Goal: Information Seeking & Learning: Learn about a topic

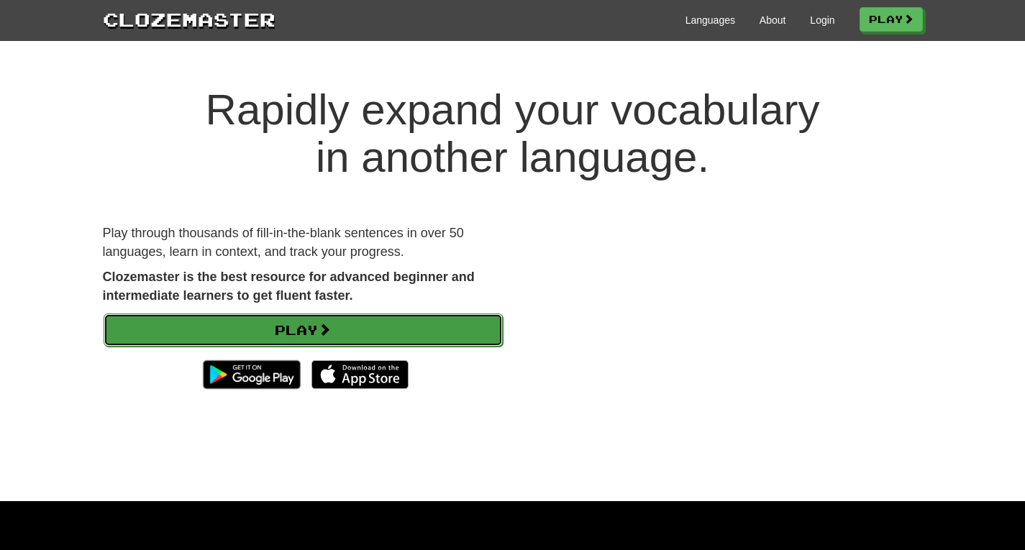
click at [321, 329] on link "Play" at bounding box center [303, 329] width 399 height 33
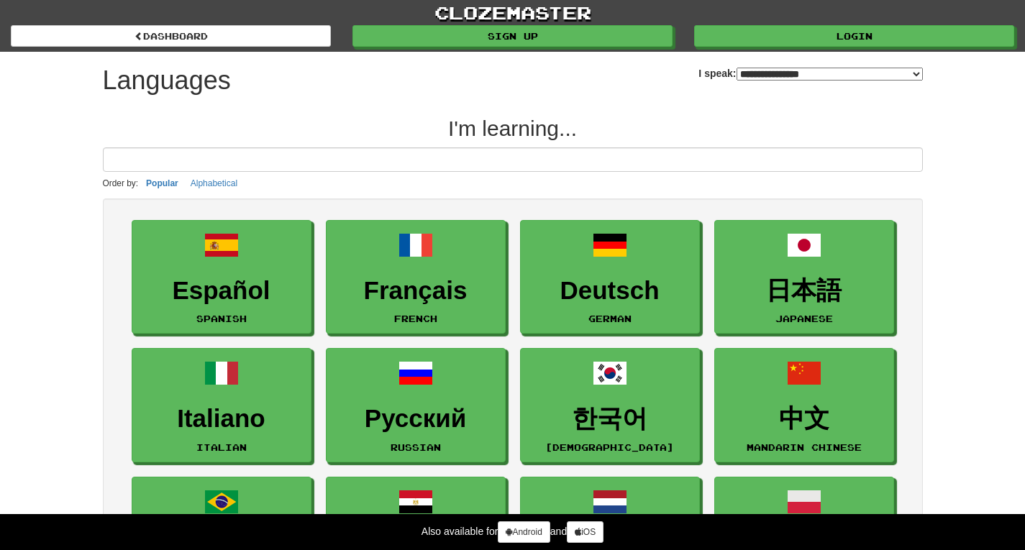
select select "*******"
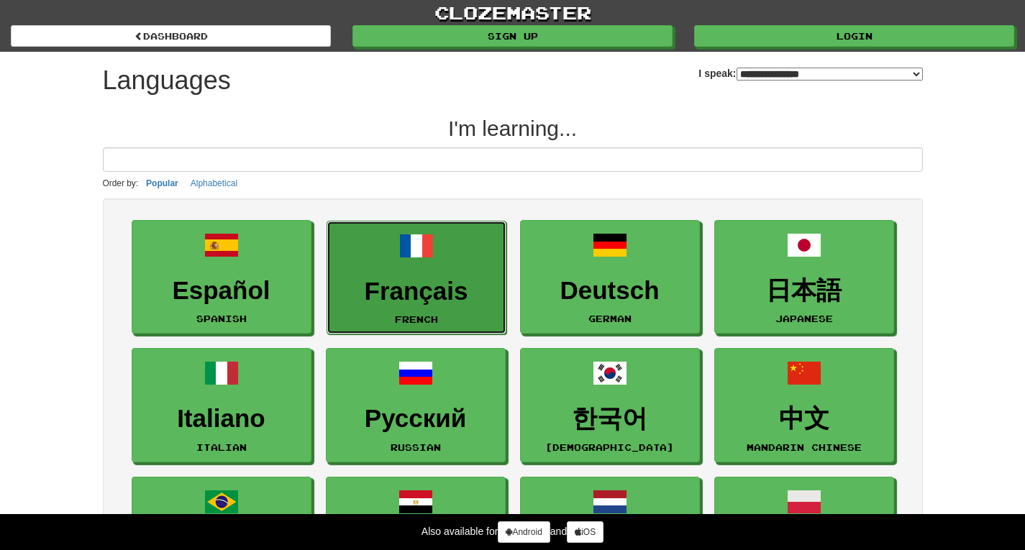
click at [439, 312] on link "Français French" at bounding box center [416, 278] width 180 height 114
